Goal: Transaction & Acquisition: Book appointment/travel/reservation

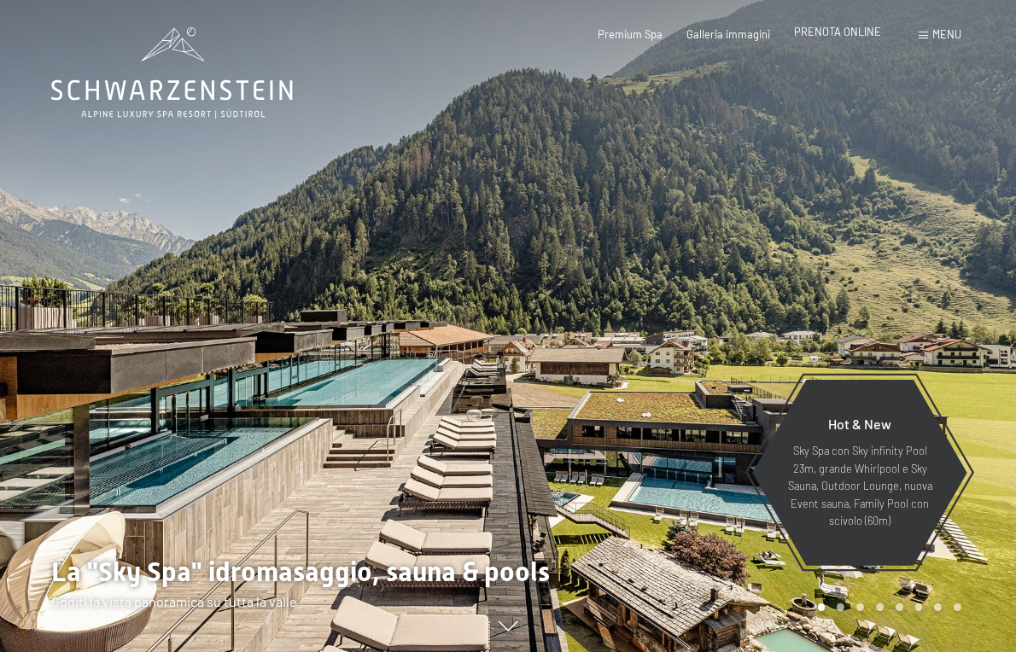
click at [856, 38] on div "PRENOTA ONLINE" at bounding box center [837, 32] width 87 height 15
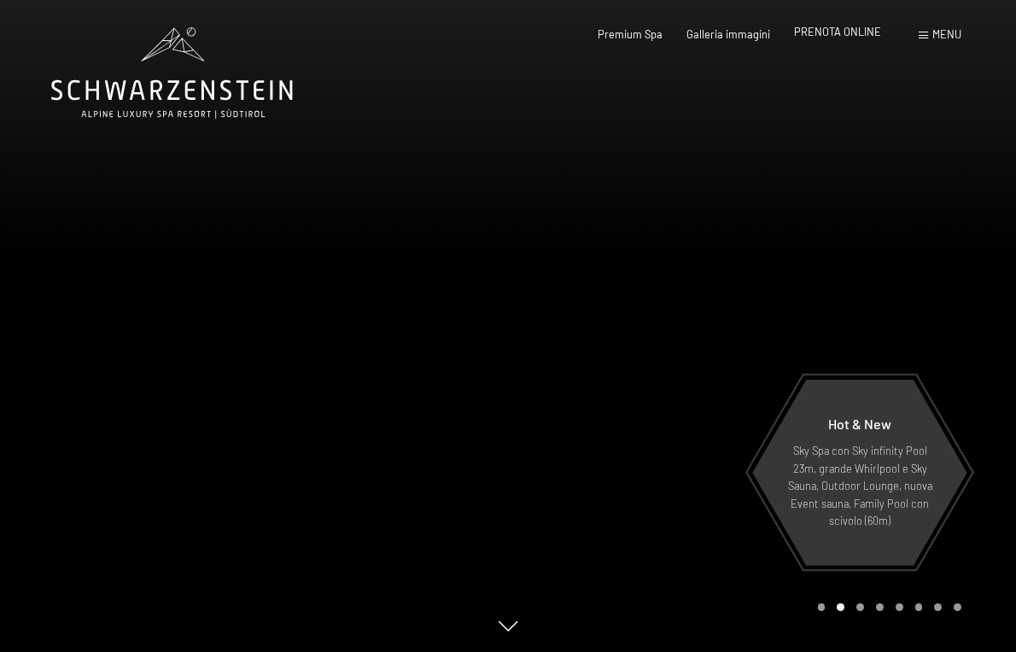
click at [826, 37] on span "PRENOTA ONLINE" at bounding box center [837, 32] width 87 height 14
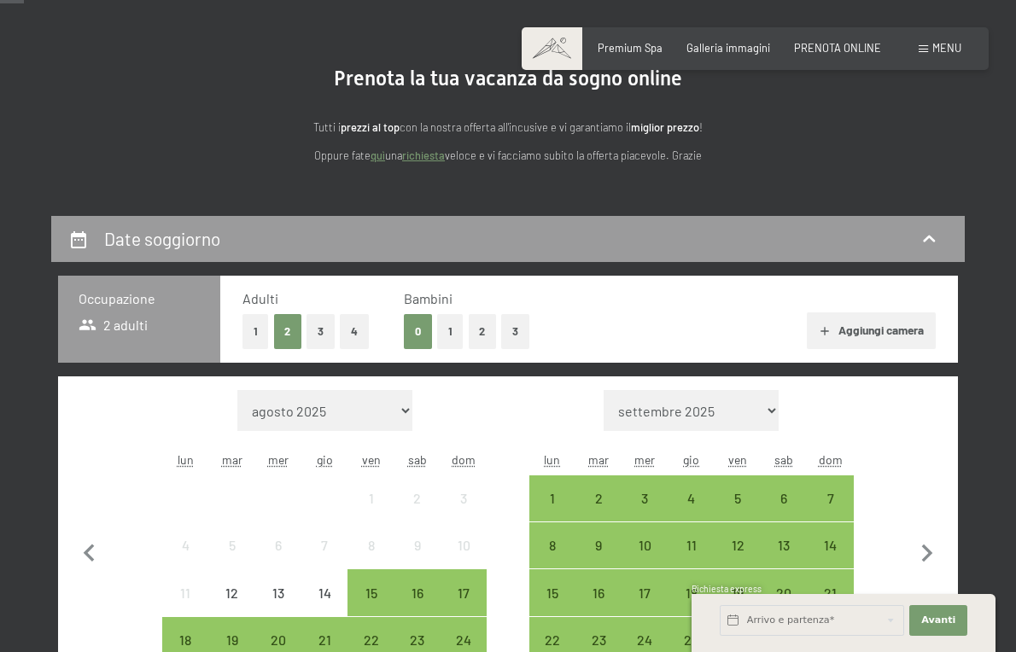
scroll to position [138, 0]
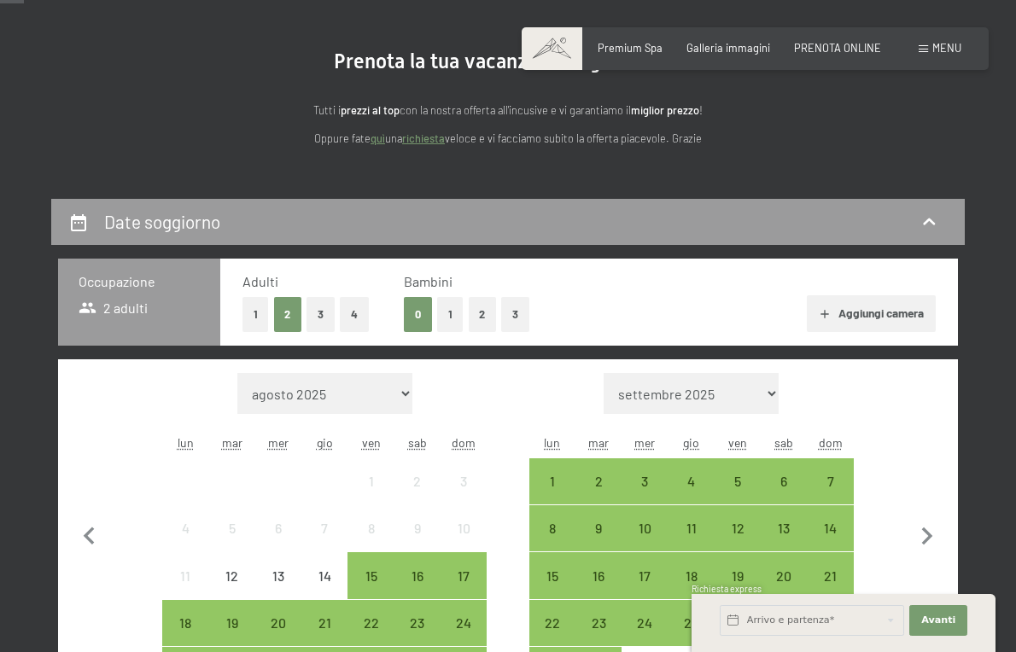
click at [453, 318] on button "1" at bounding box center [450, 314] width 26 height 35
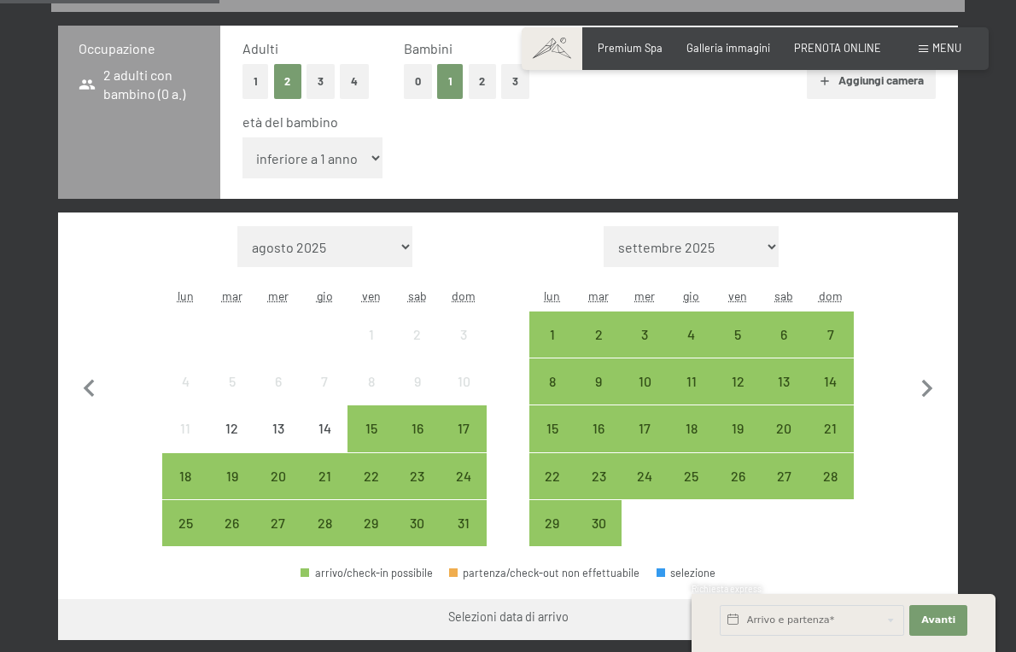
scroll to position [374, 0]
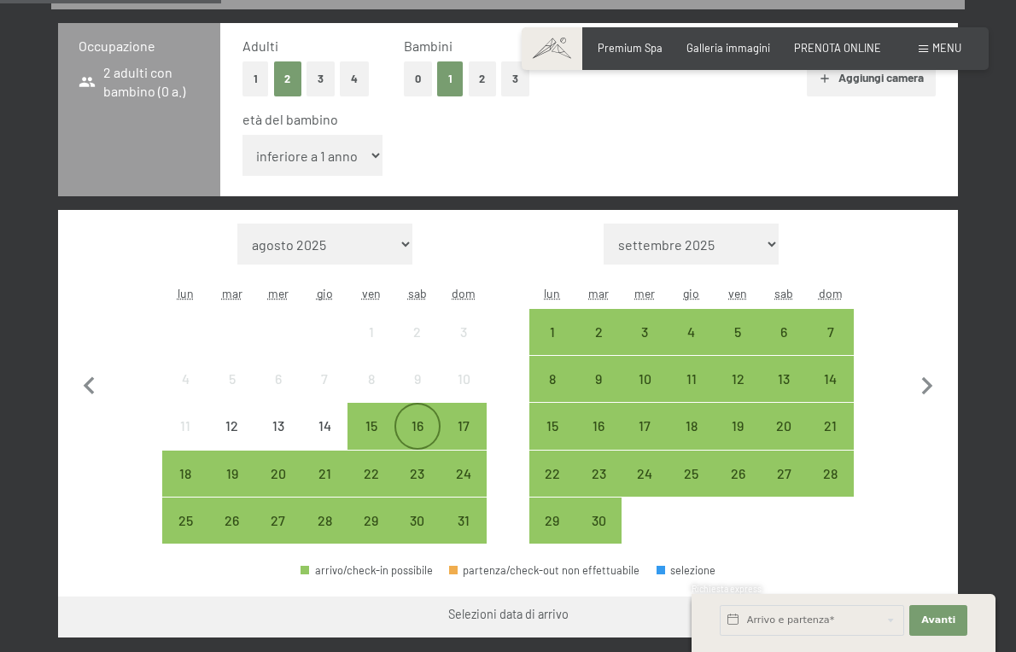
click at [416, 433] on div "16" at bounding box center [417, 440] width 43 height 43
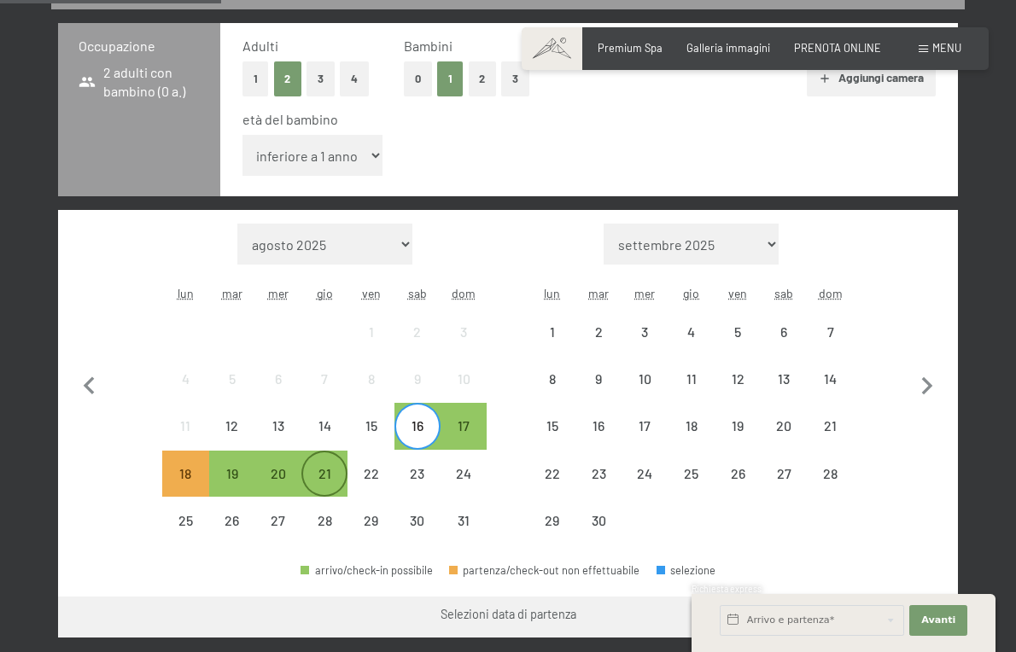
click at [342, 467] on div "21" at bounding box center [324, 488] width 43 height 43
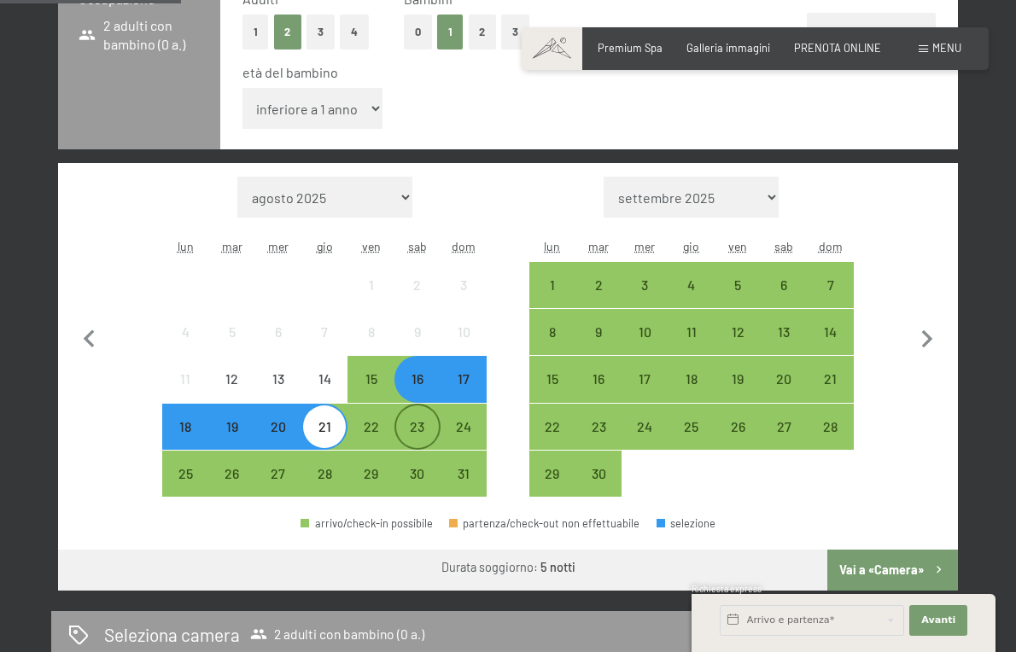
scroll to position [413, 0]
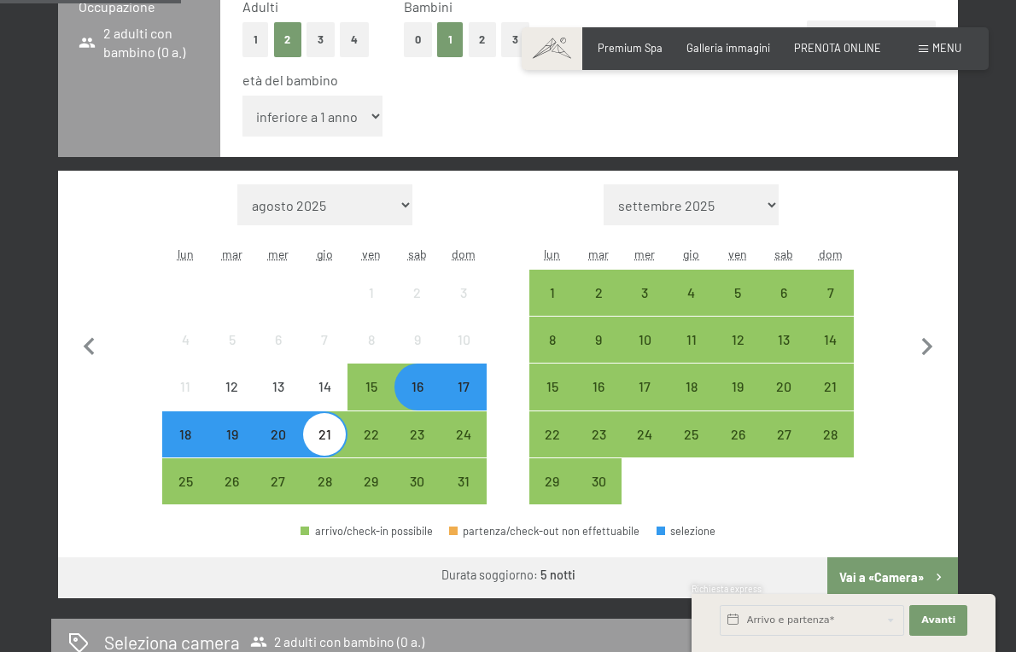
click at [417, 387] on div "16" at bounding box center [417, 401] width 43 height 43
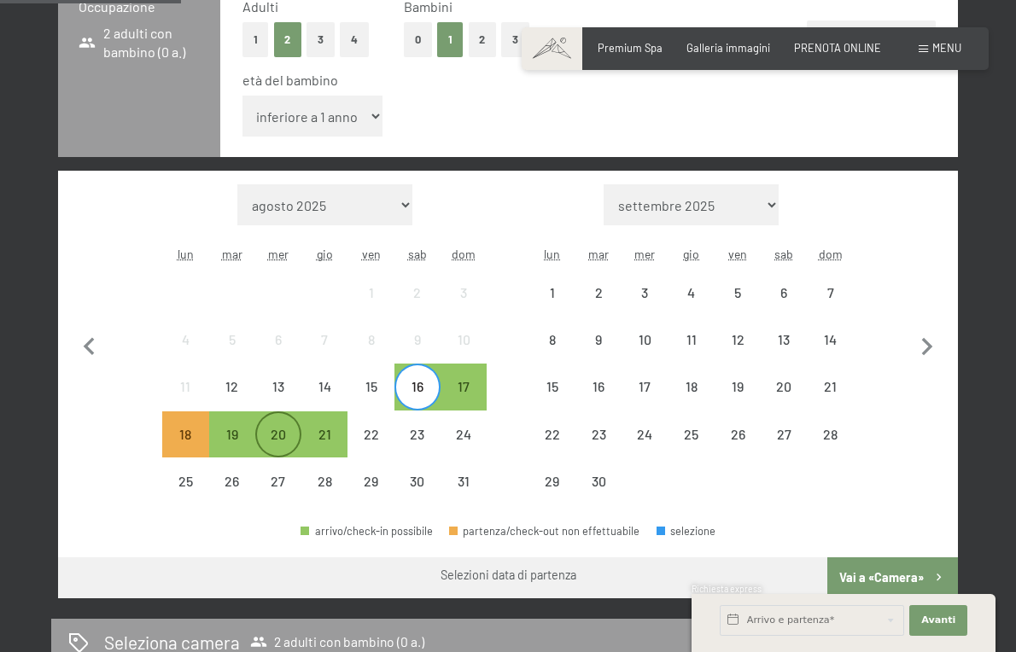
click at [284, 424] on div "20" at bounding box center [278, 434] width 43 height 43
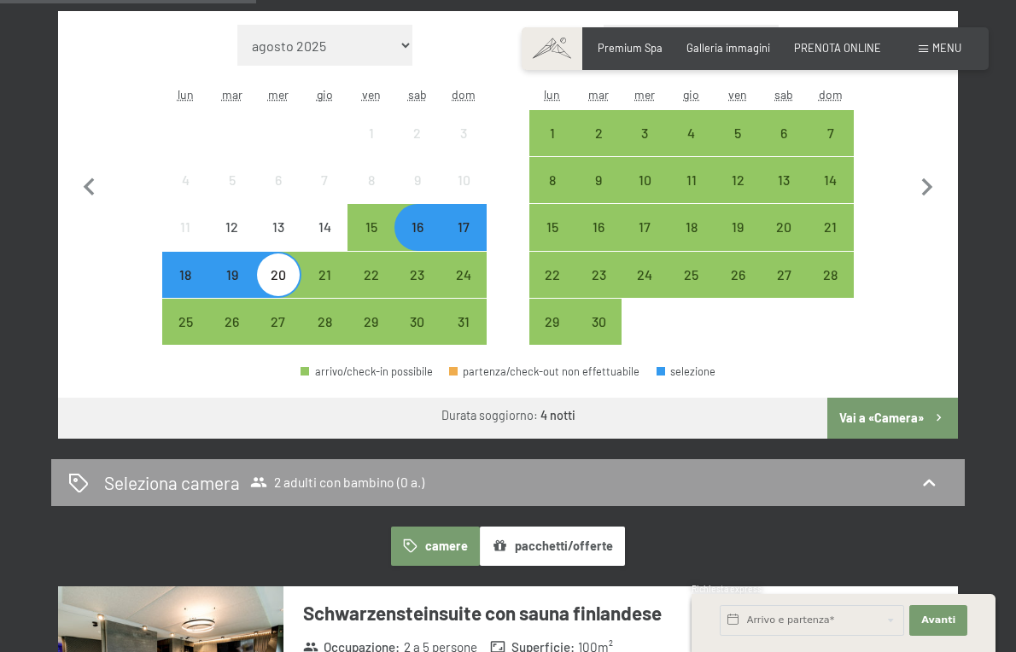
click at [881, 422] on button "Vai a «Camera»" at bounding box center [892, 418] width 131 height 41
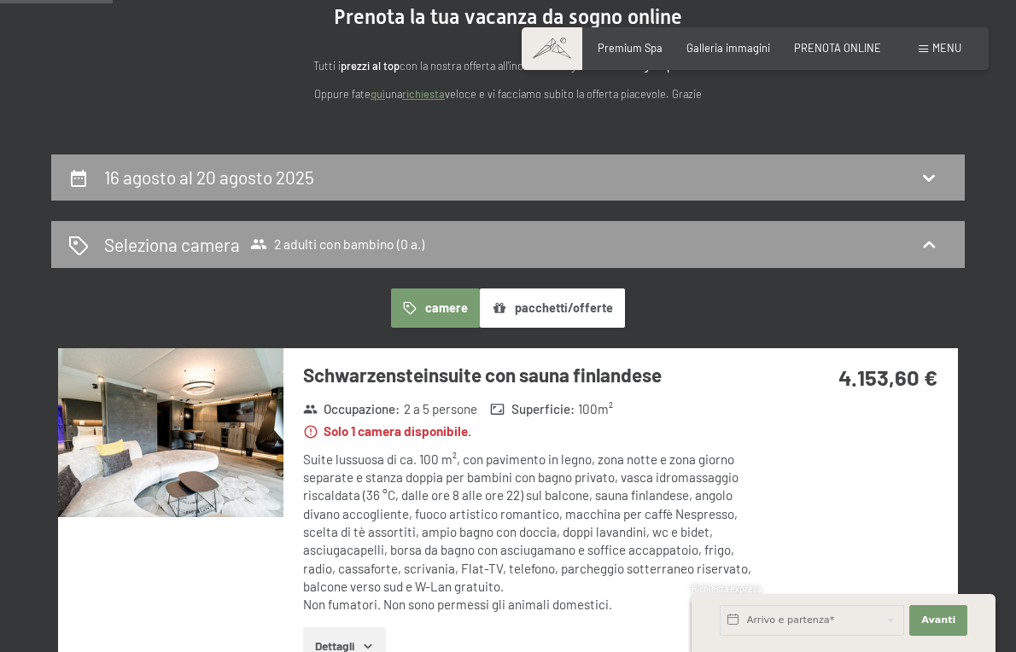
scroll to position [146, 0]
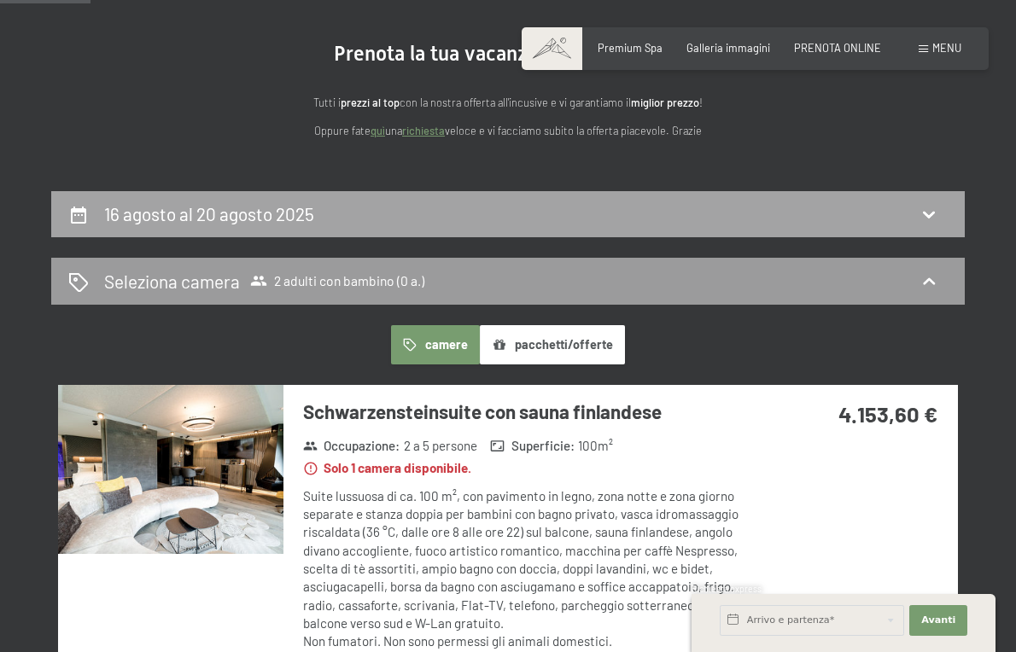
click at [936, 204] on icon at bounding box center [928, 214] width 20 height 20
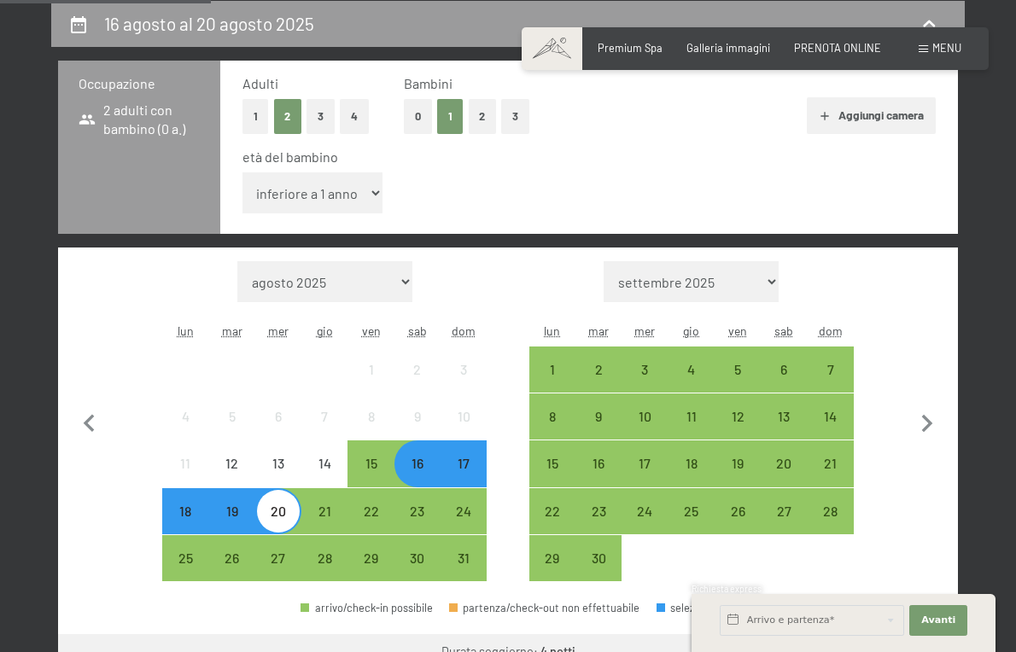
click at [430, 464] on div "16" at bounding box center [417, 478] width 43 height 43
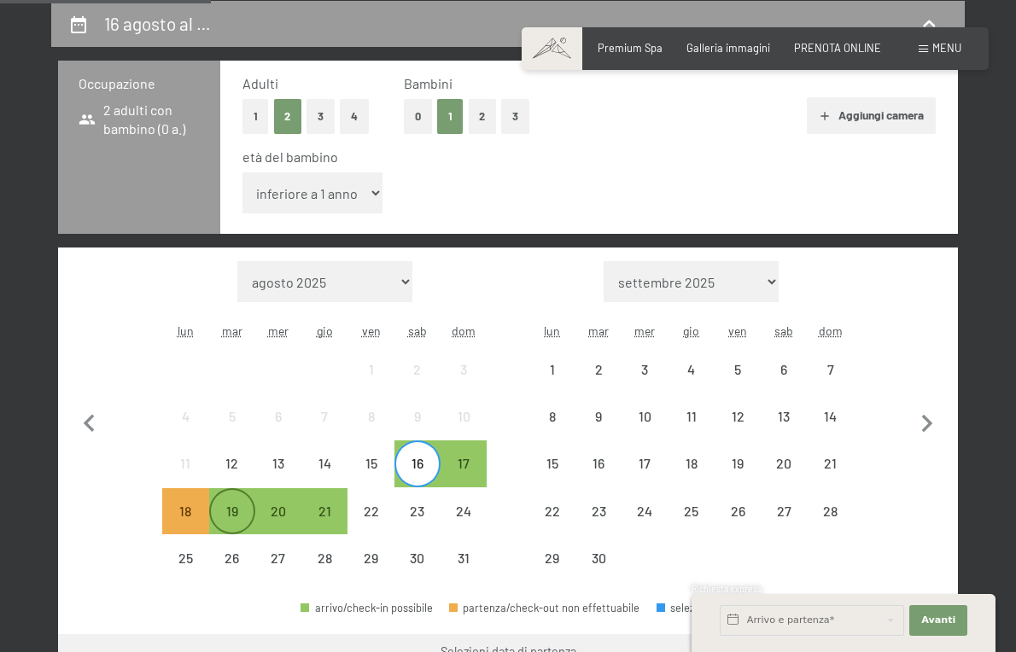
click at [246, 505] on div "19" at bounding box center [232, 525] width 43 height 43
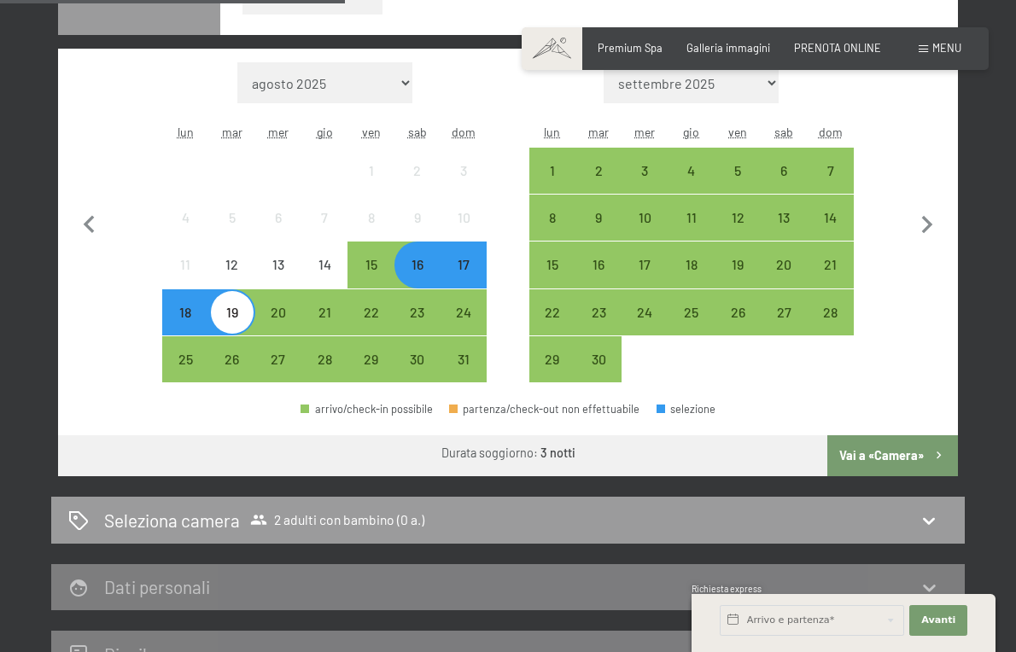
click at [923, 457] on button "Vai a «Camera»" at bounding box center [892, 455] width 131 height 41
